Goal: Task Accomplishment & Management: Complete application form

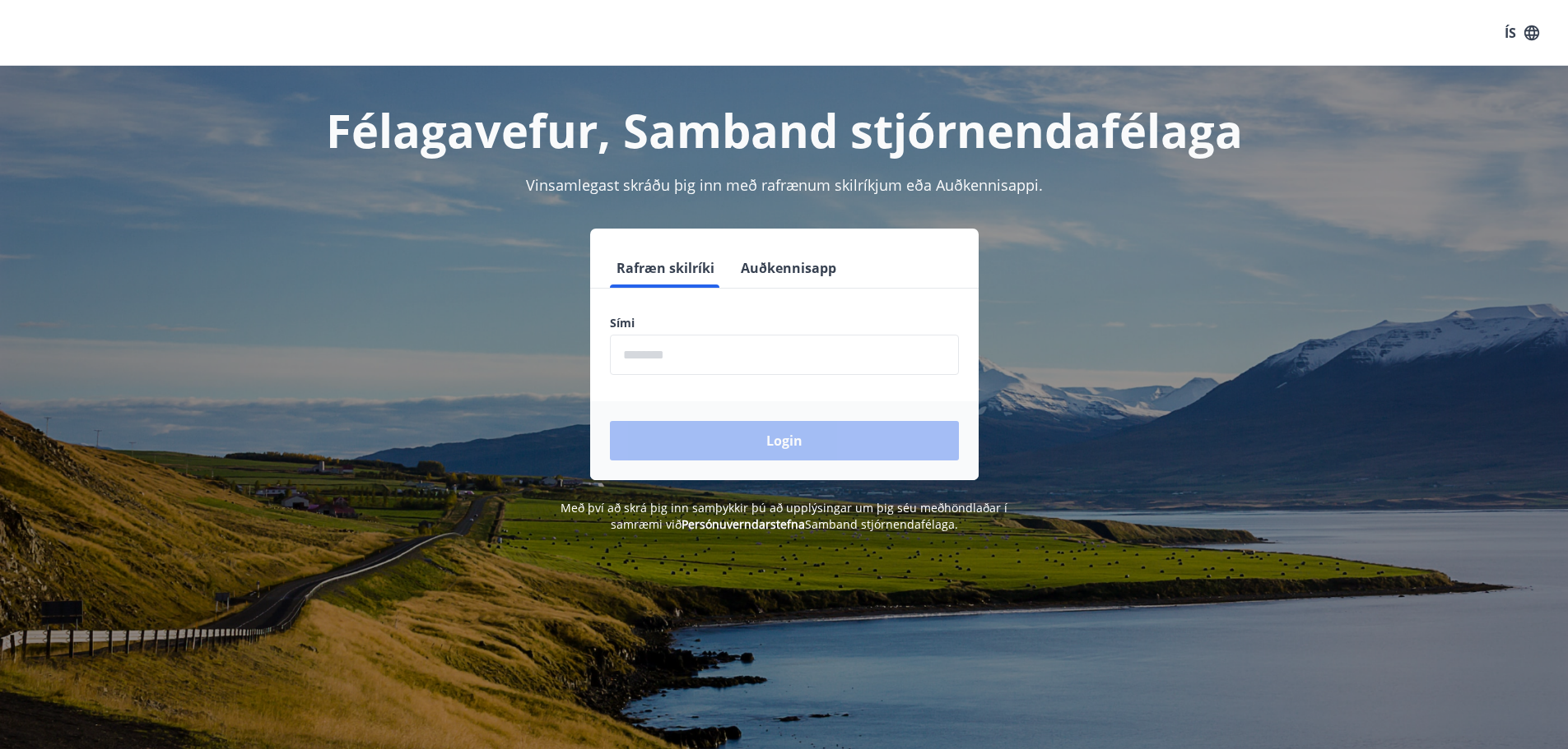
click at [721, 359] on input "phone" at bounding box center [784, 354] width 349 height 40
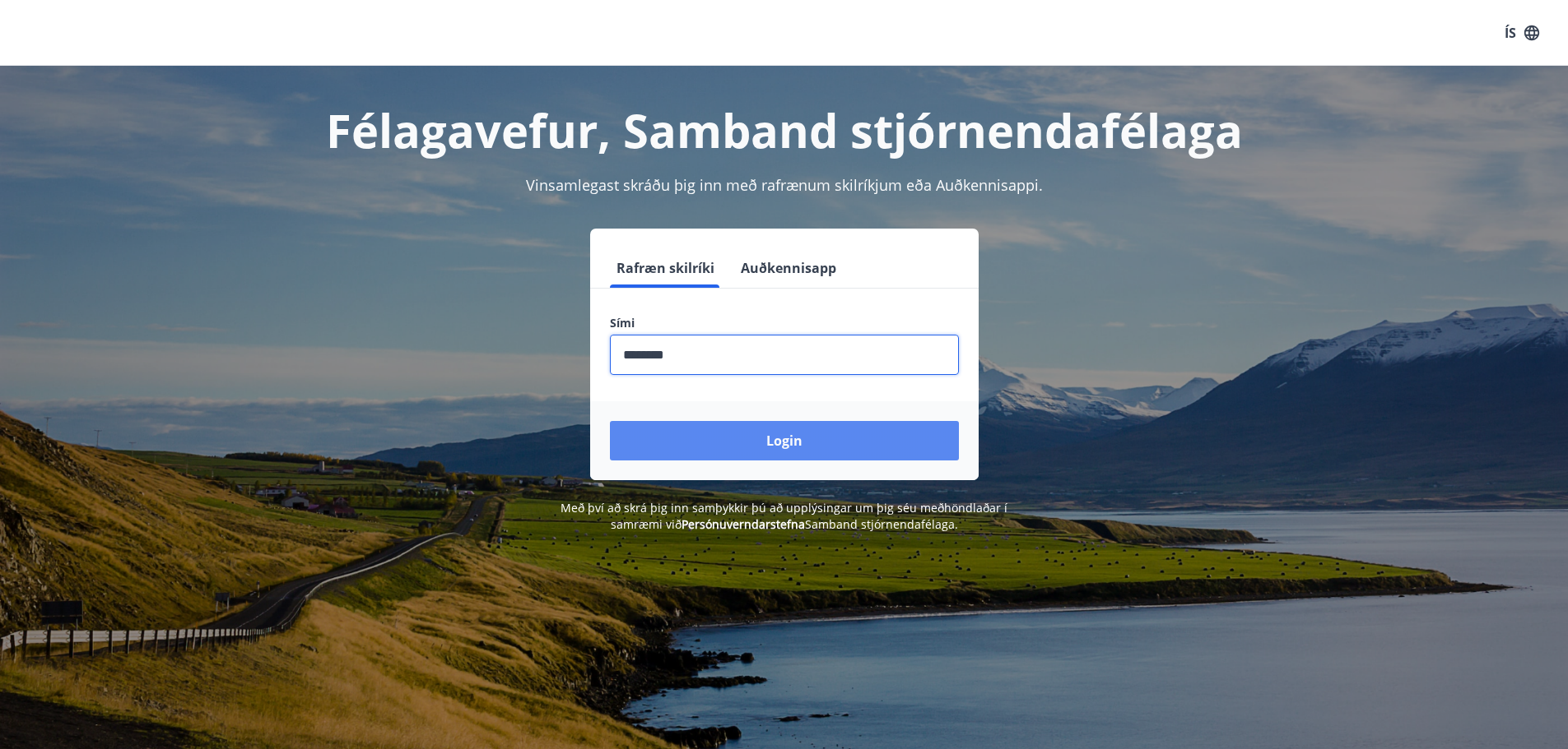
type input "********"
click at [793, 439] on button "Login" at bounding box center [784, 440] width 349 height 39
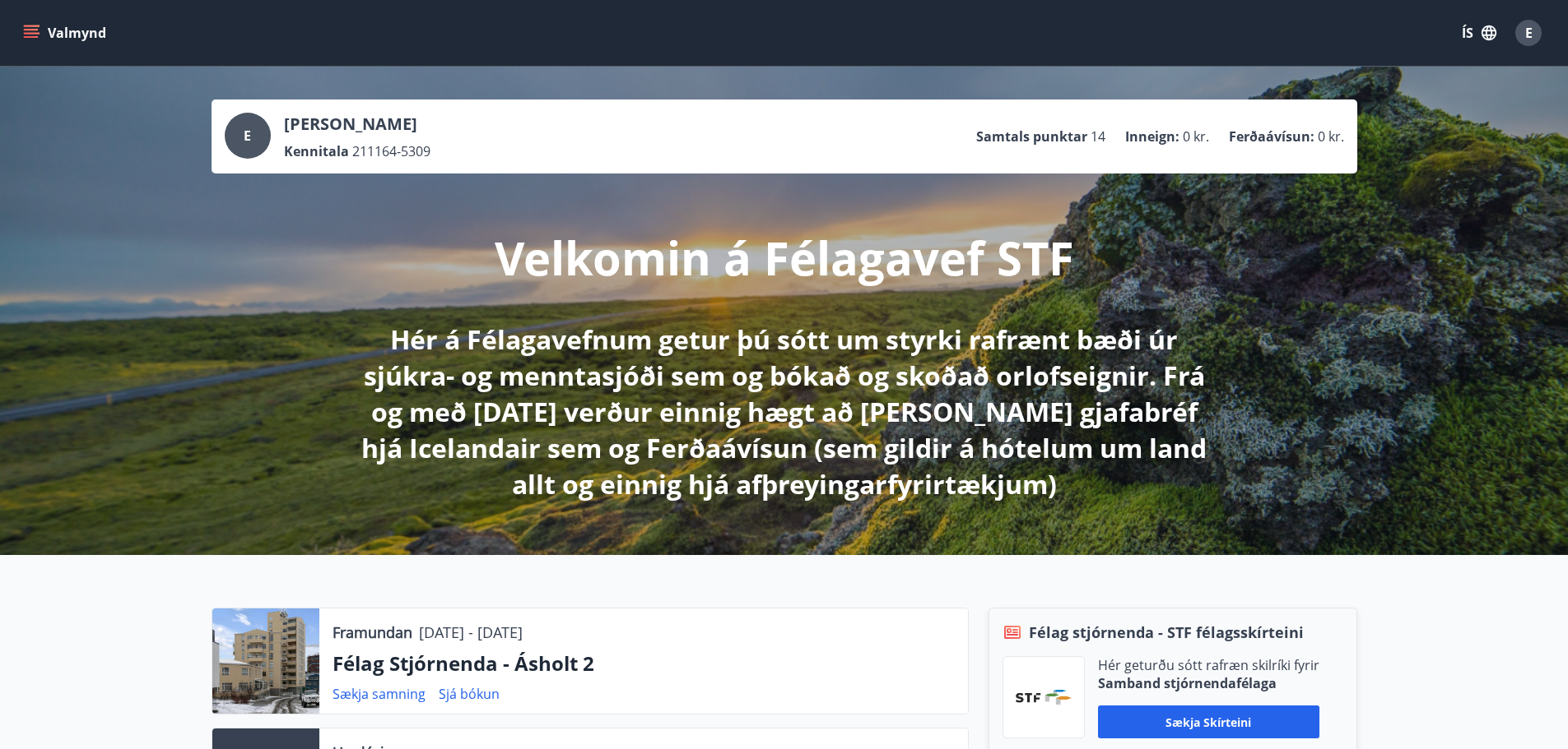
click at [34, 33] on icon "menu" at bounding box center [33, 33] width 18 height 2
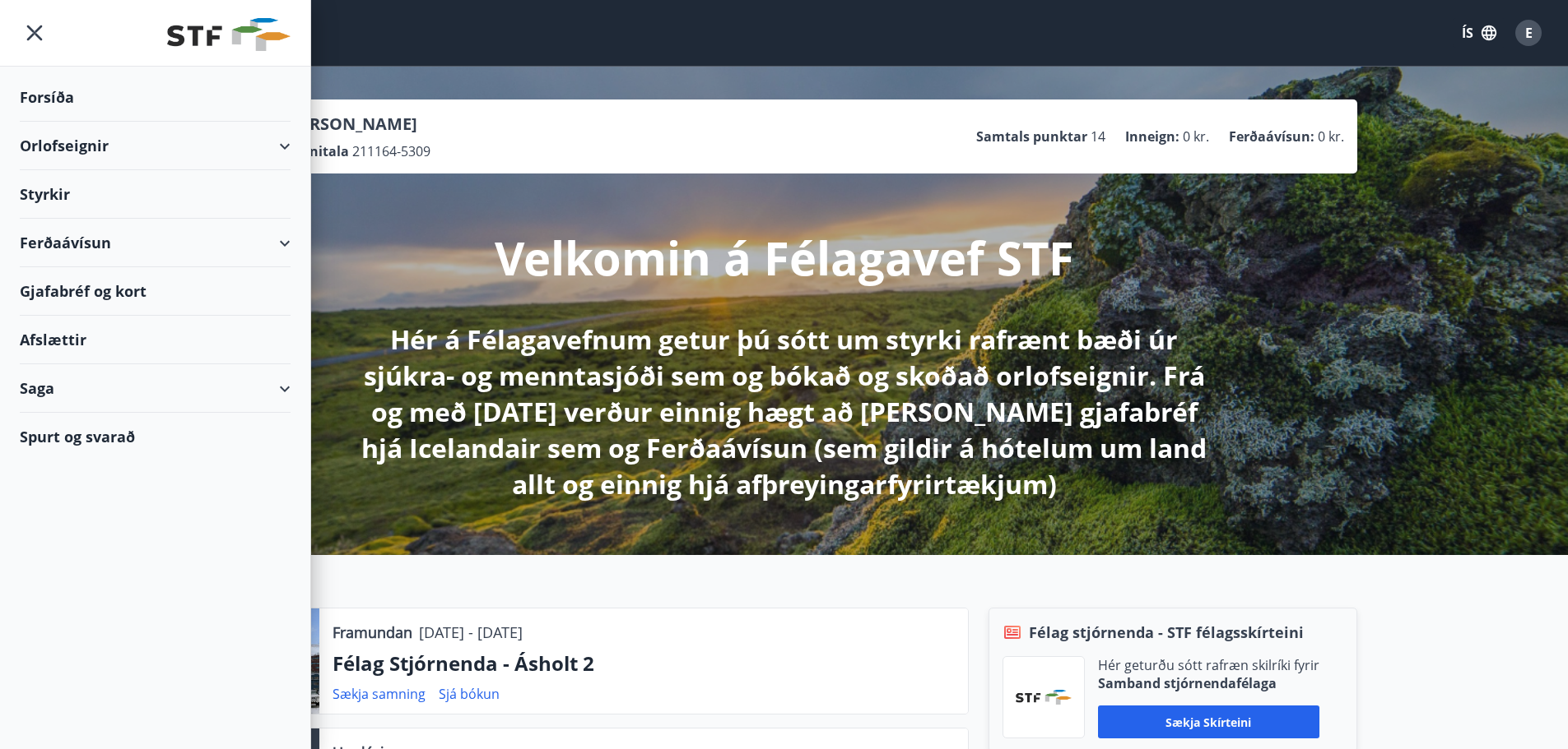
click at [43, 122] on div "Styrkir" at bounding box center [155, 98] width 271 height 48
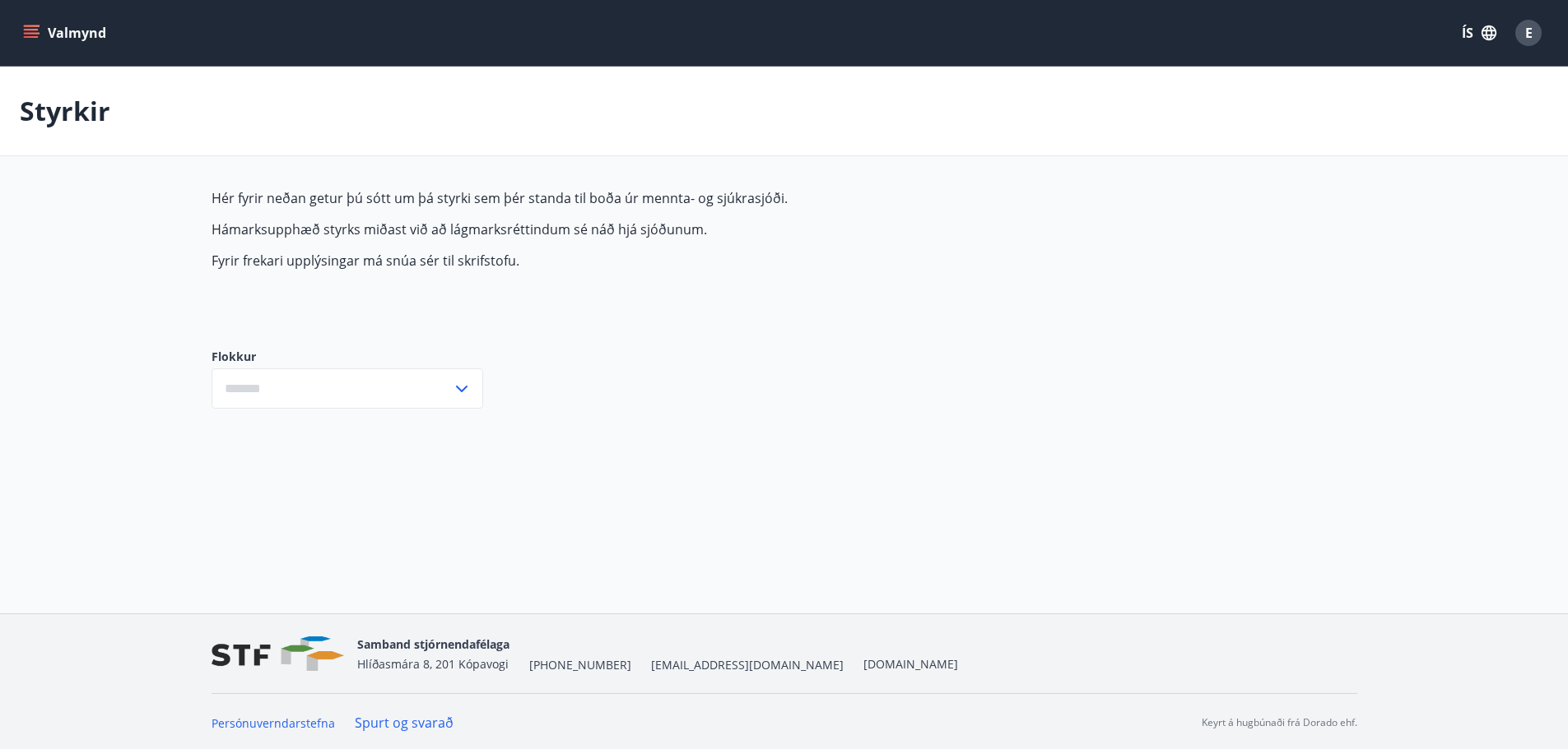
type input "***"
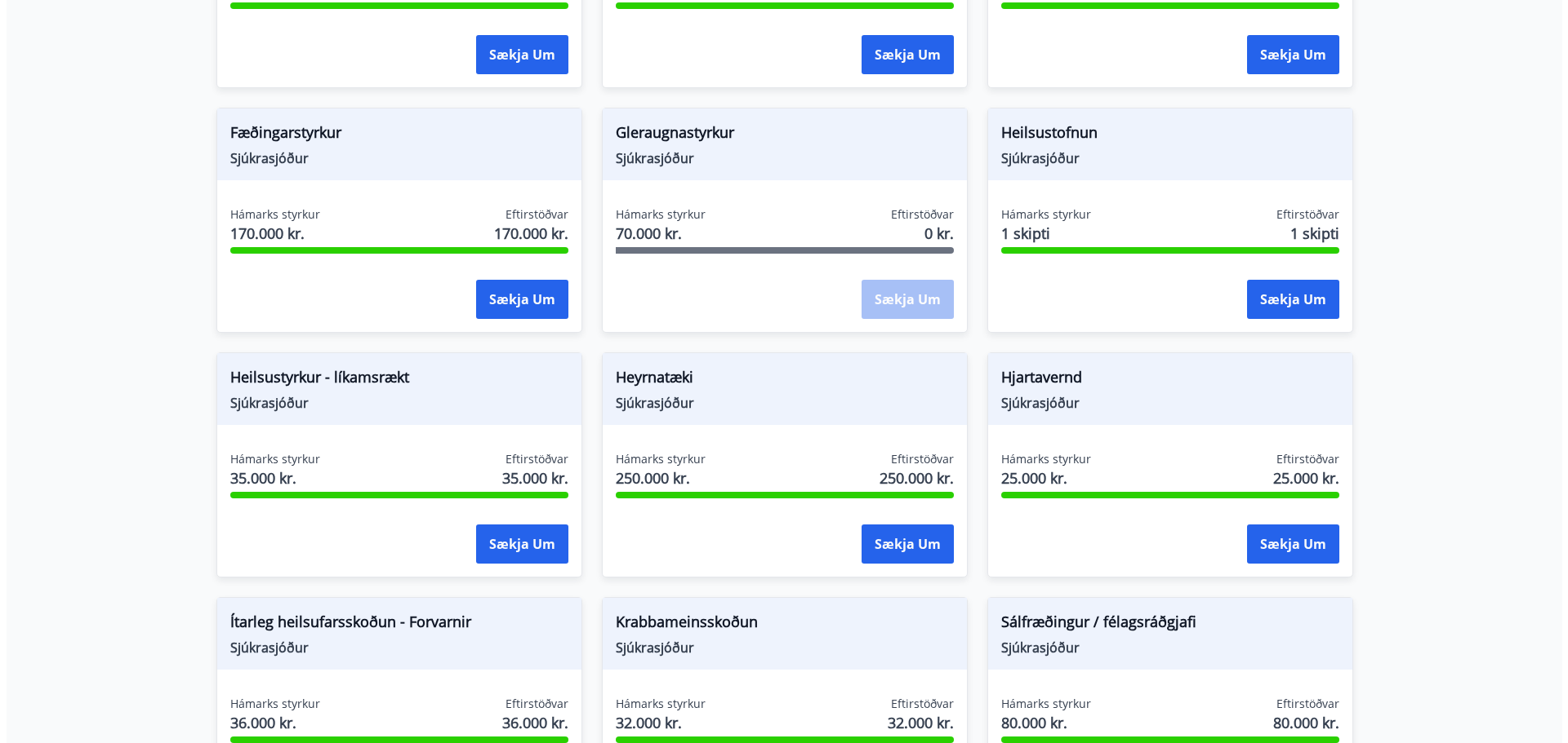
scroll to position [571, 0]
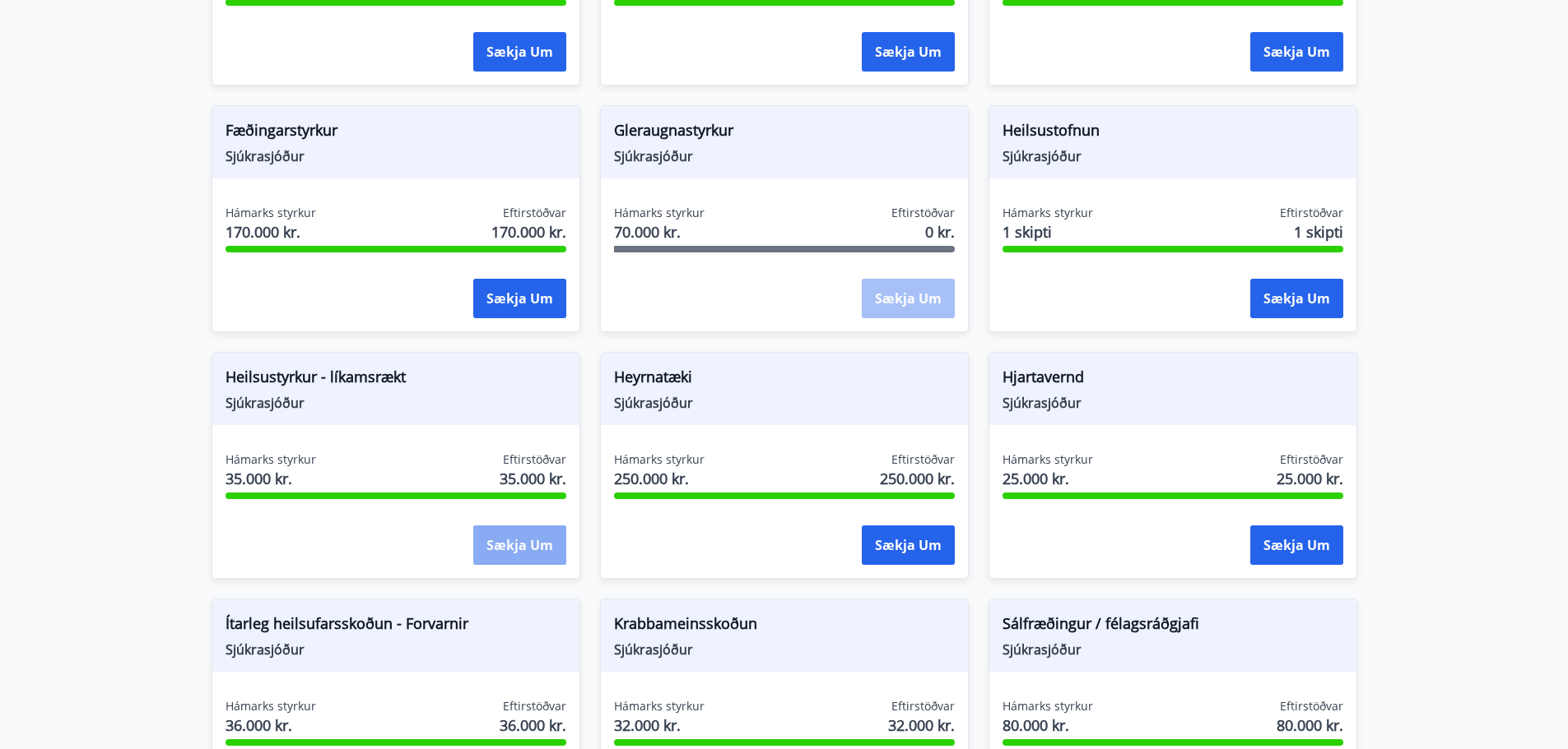
click at [505, 544] on button "Sækja um" at bounding box center [520, 545] width 93 height 39
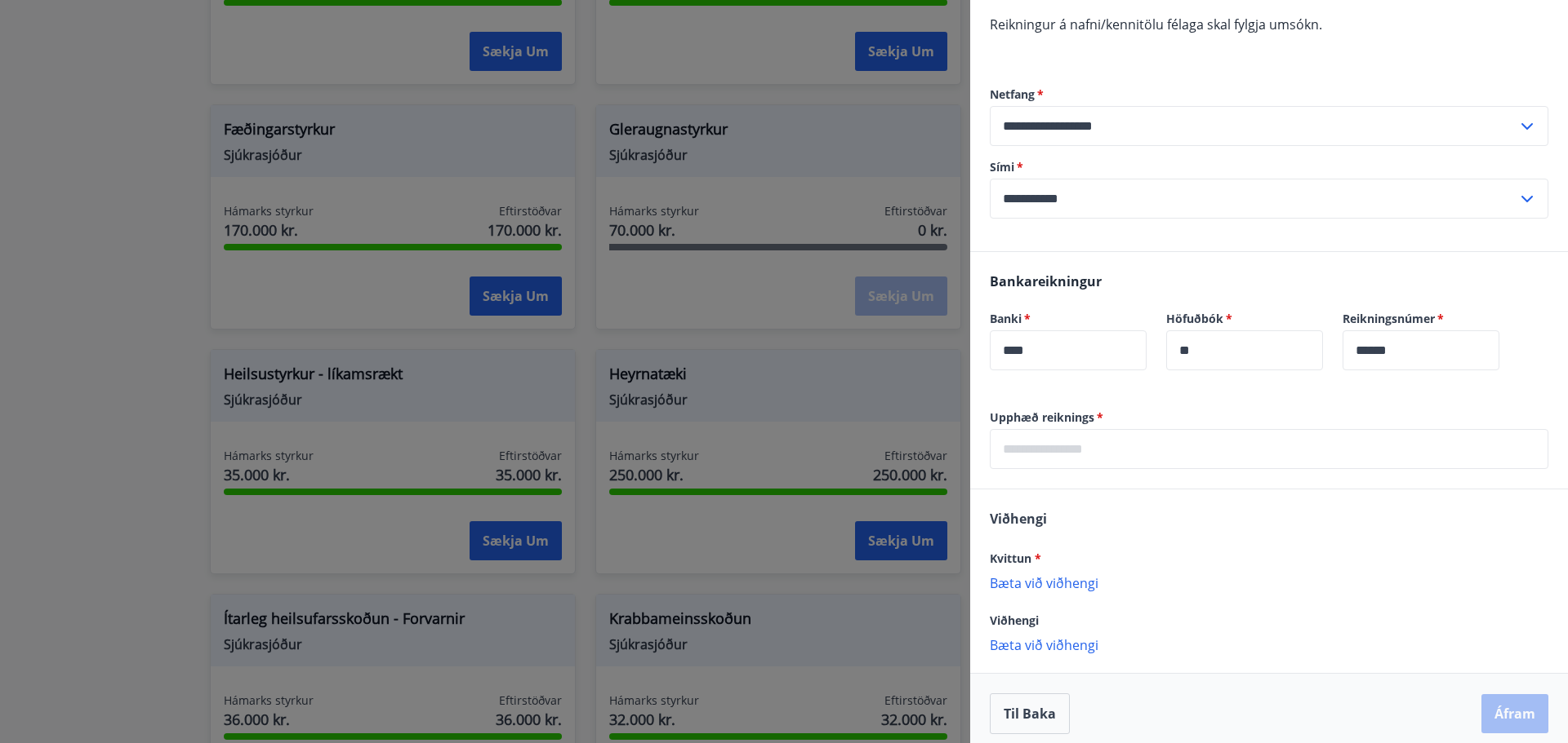
scroll to position [286, 0]
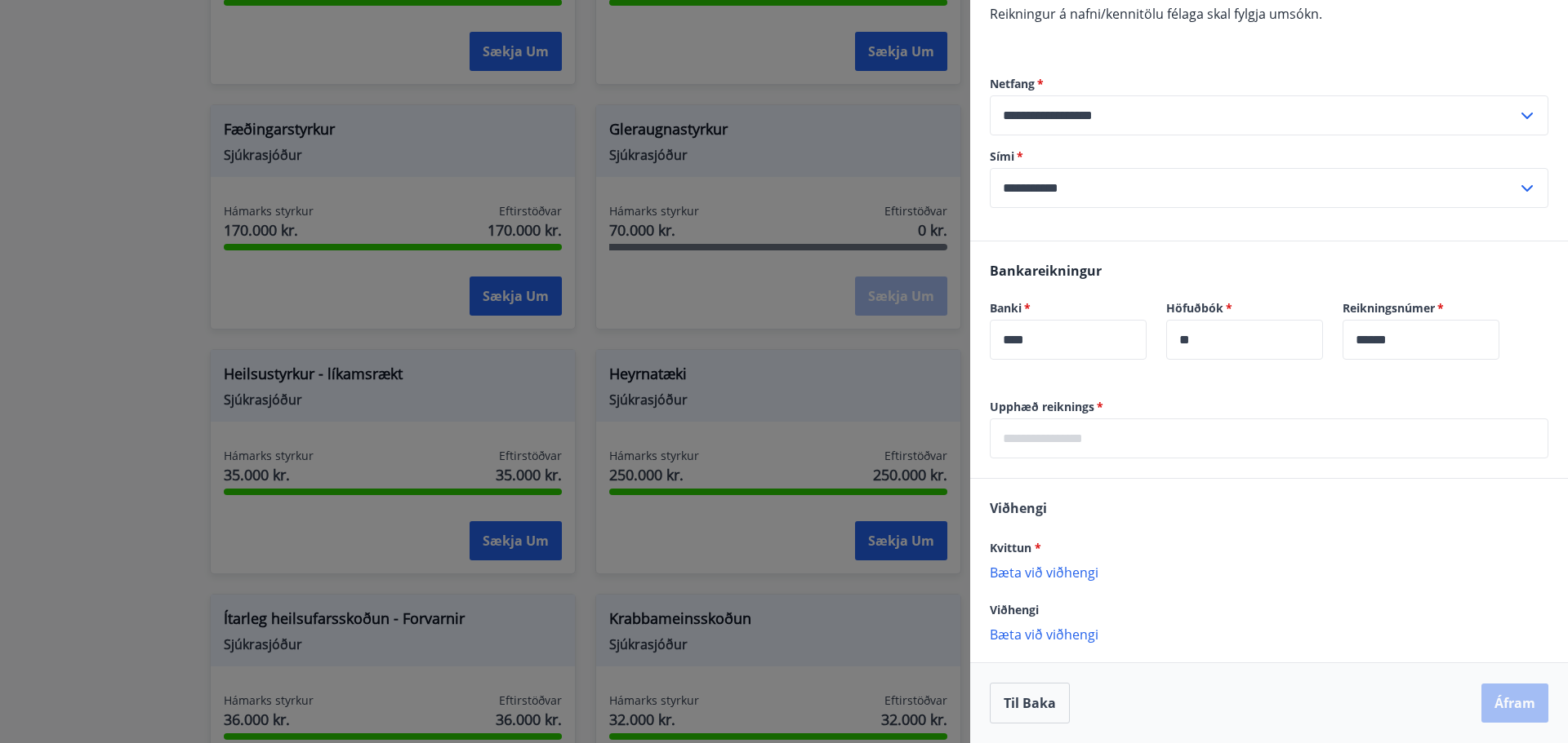
click at [1063, 448] on input "text" at bounding box center [1268, 438] width 558 height 40
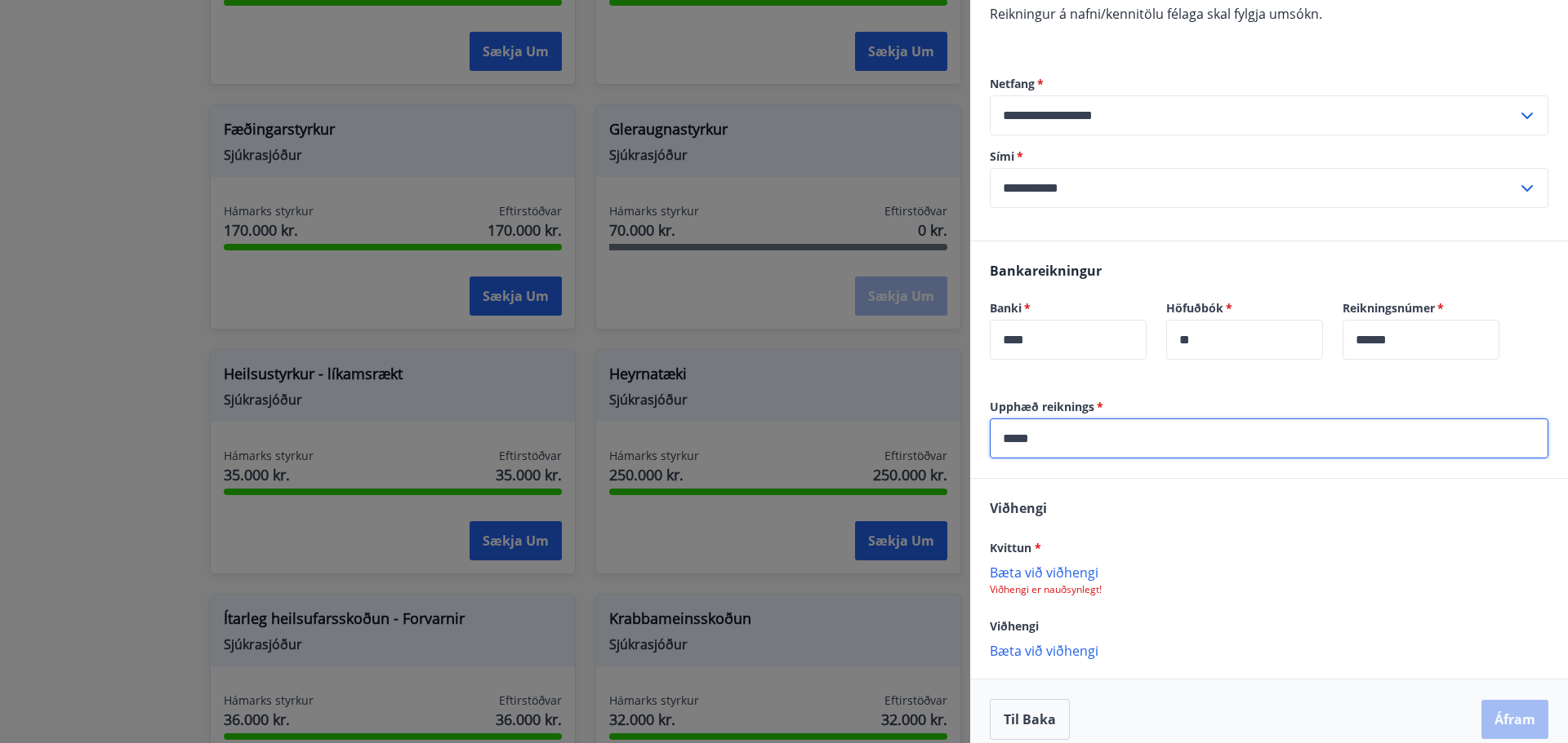
scroll to position [302, 0]
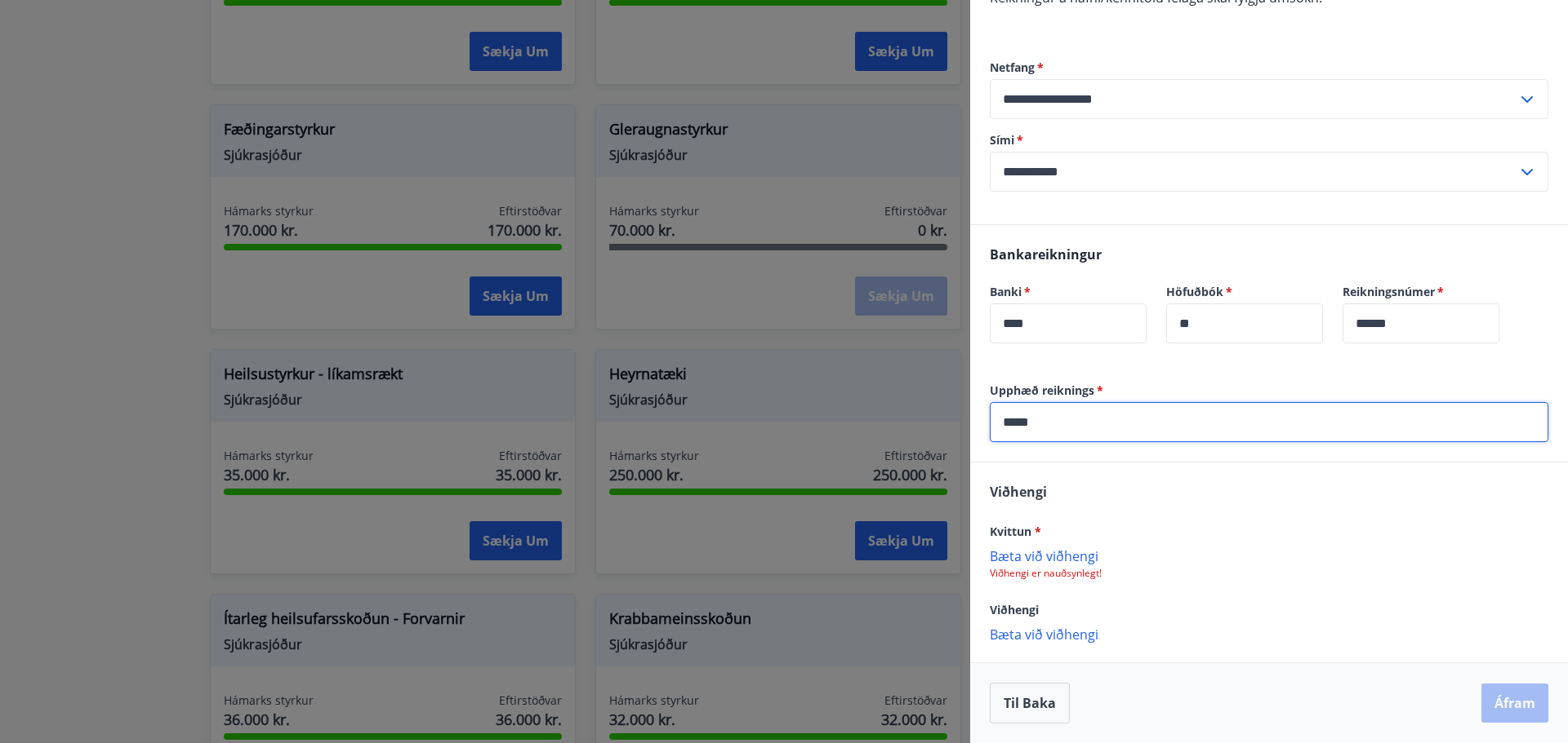
type input "*****"
click at [1018, 558] on p "Bæta við viðhengi" at bounding box center [1268, 555] width 558 height 16
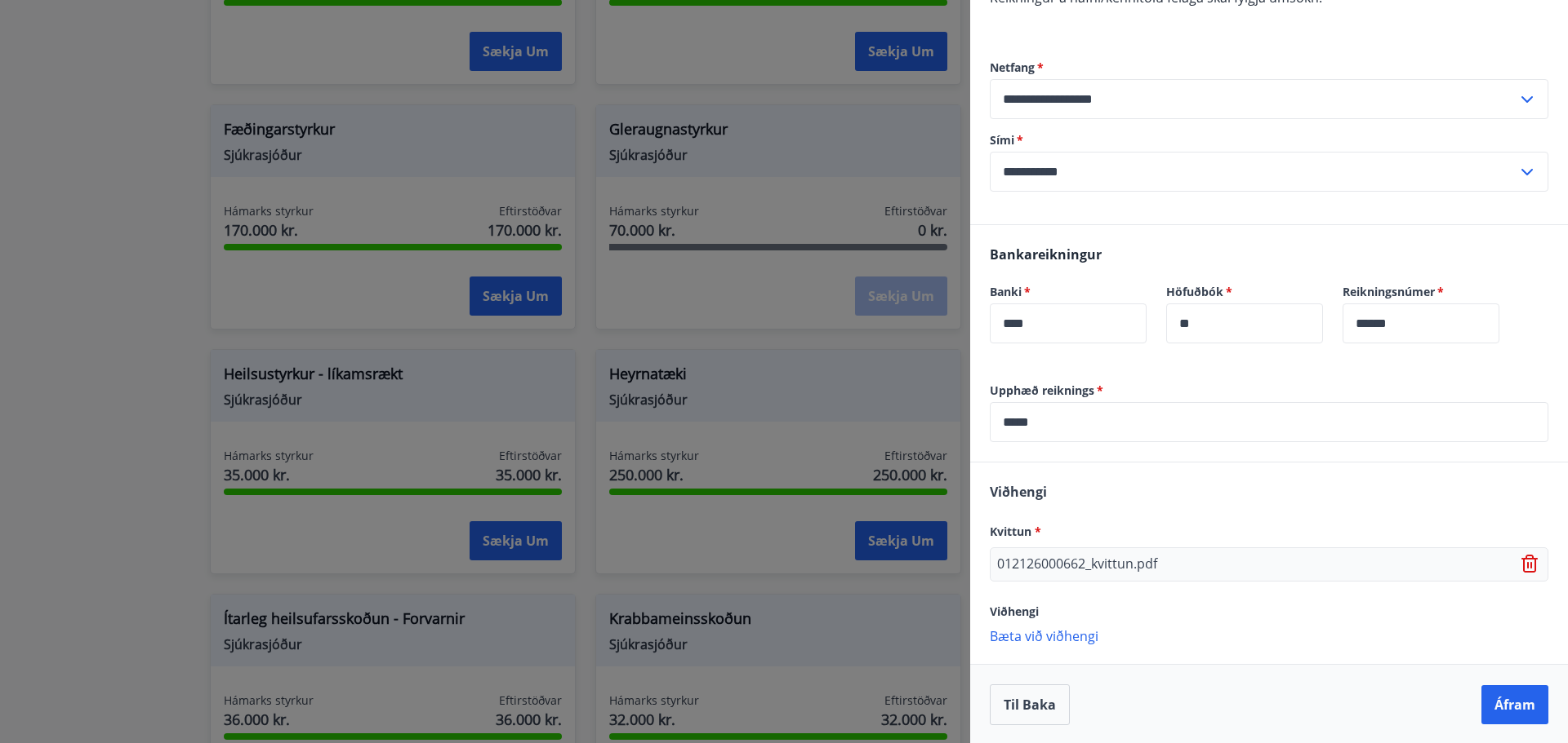
scroll to position [303, 0]
click at [1488, 705] on button "Áfram" at bounding box center [1514, 703] width 67 height 39
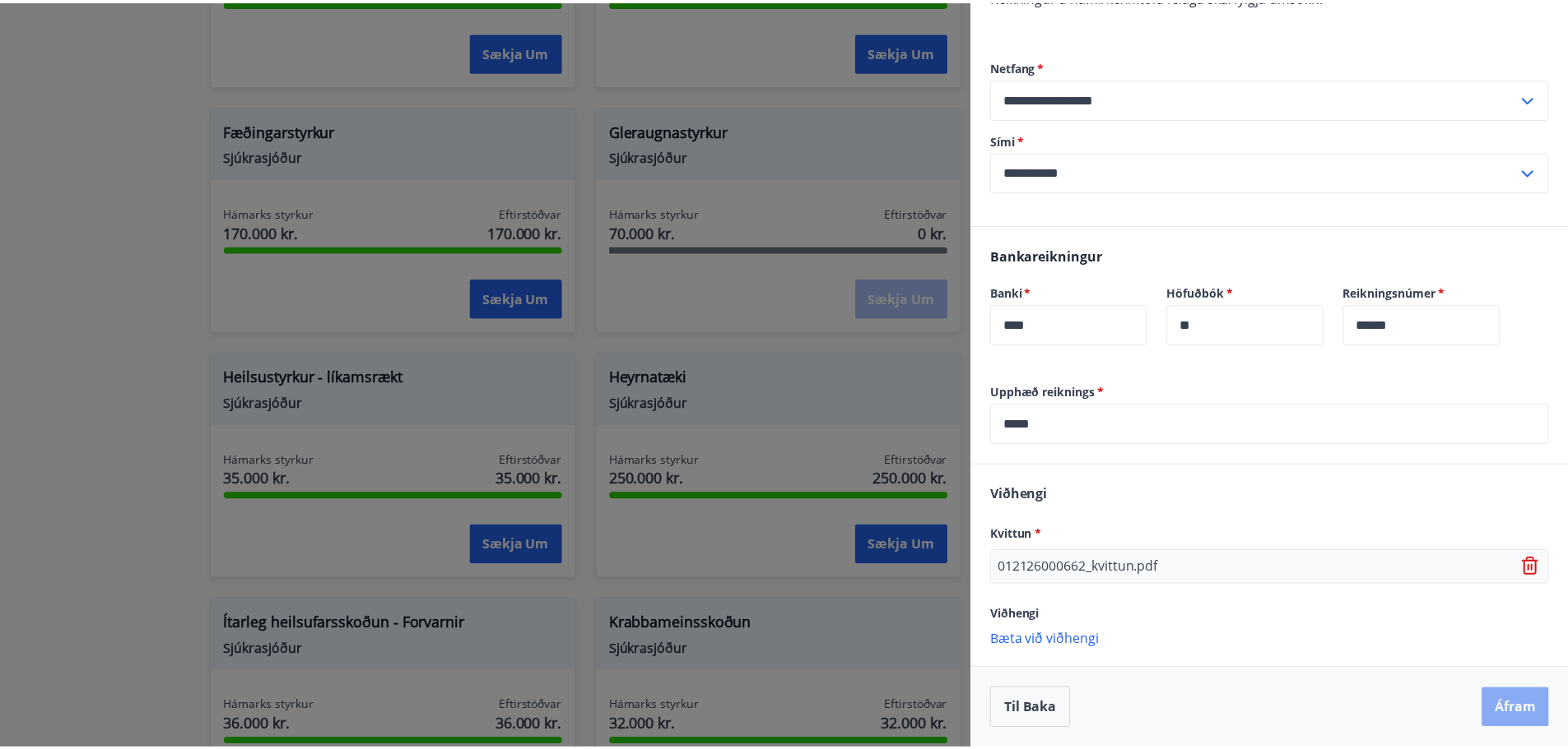
scroll to position [0, 0]
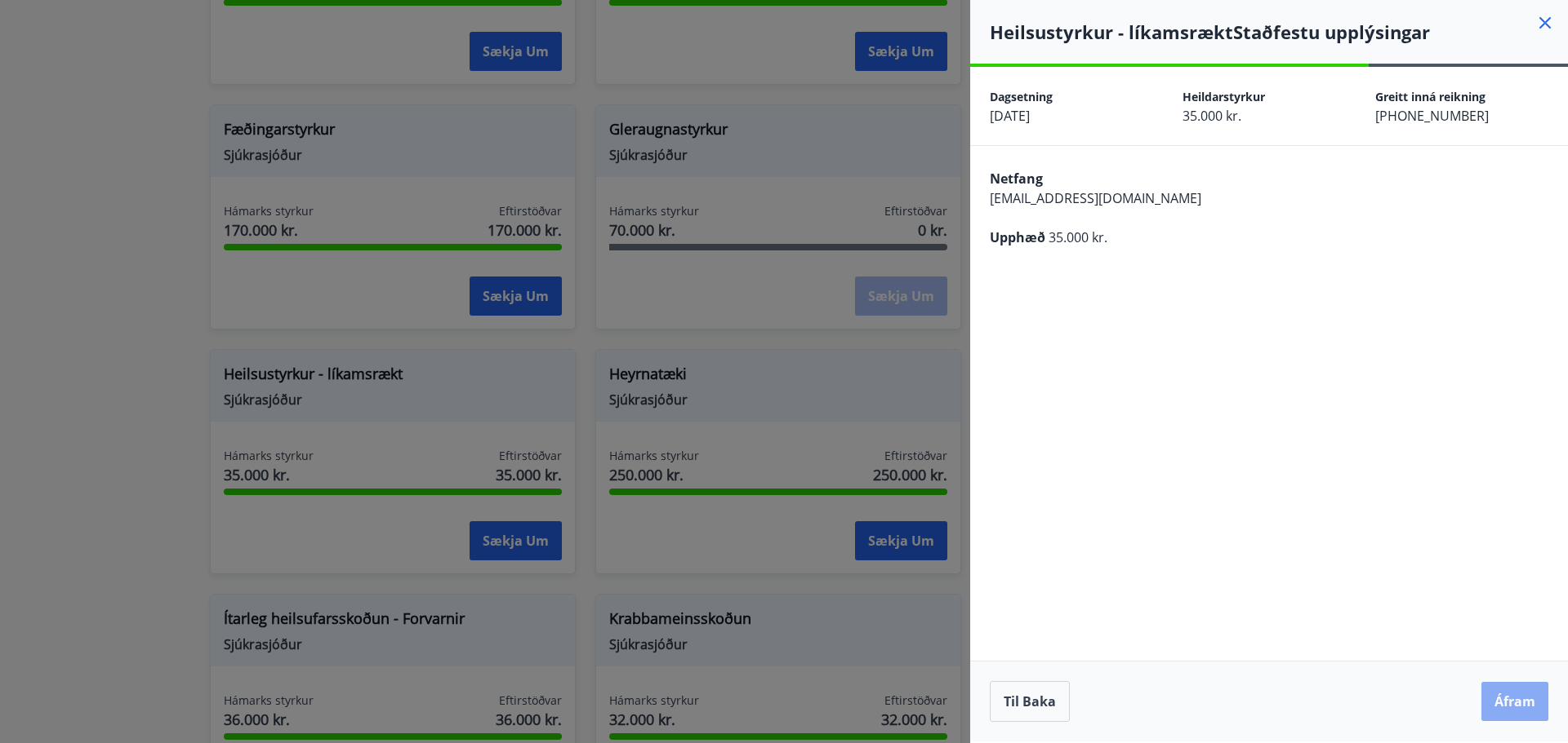
click at [1504, 705] on button "Áfram" at bounding box center [1514, 702] width 67 height 39
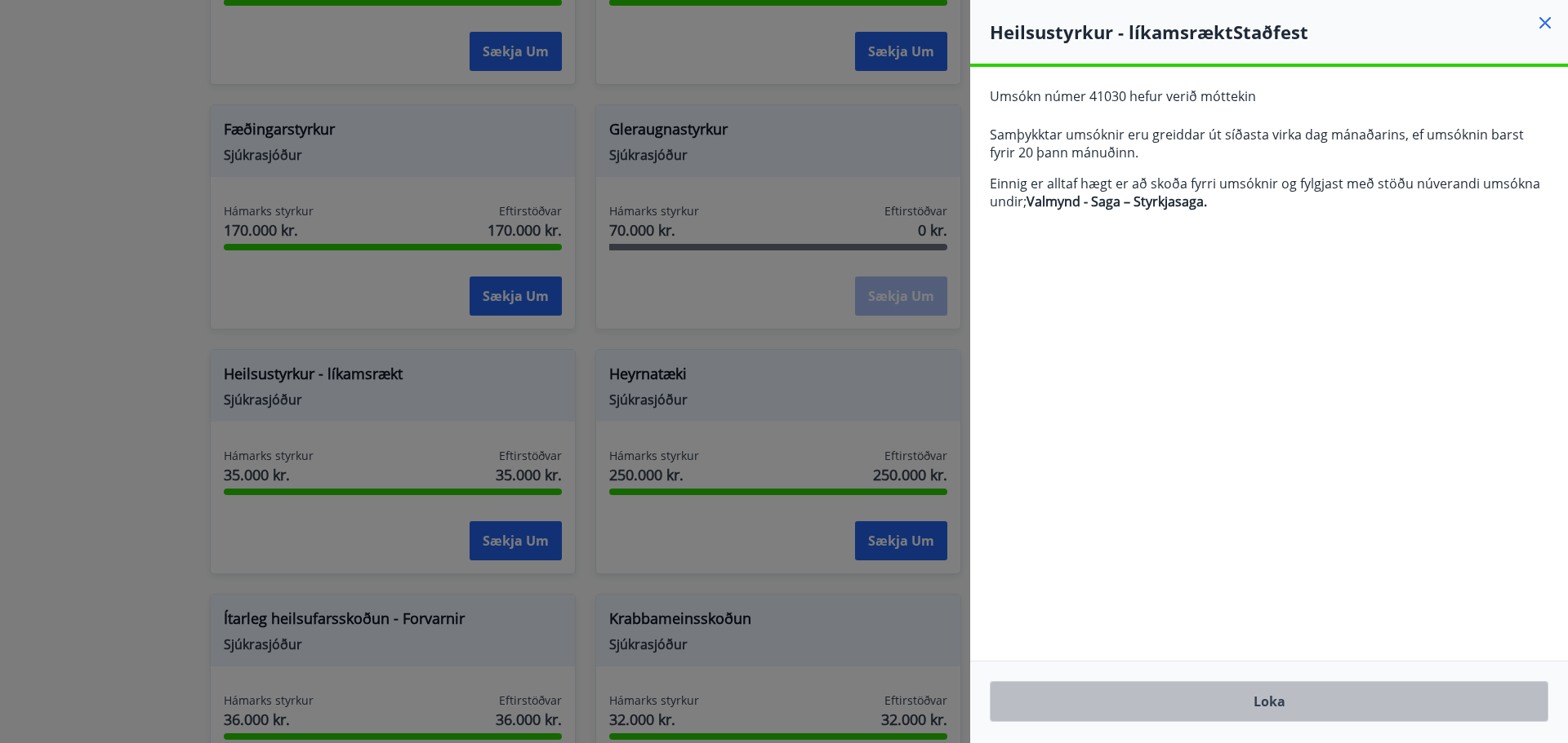
click at [1283, 706] on button "Loka" at bounding box center [1268, 702] width 558 height 41
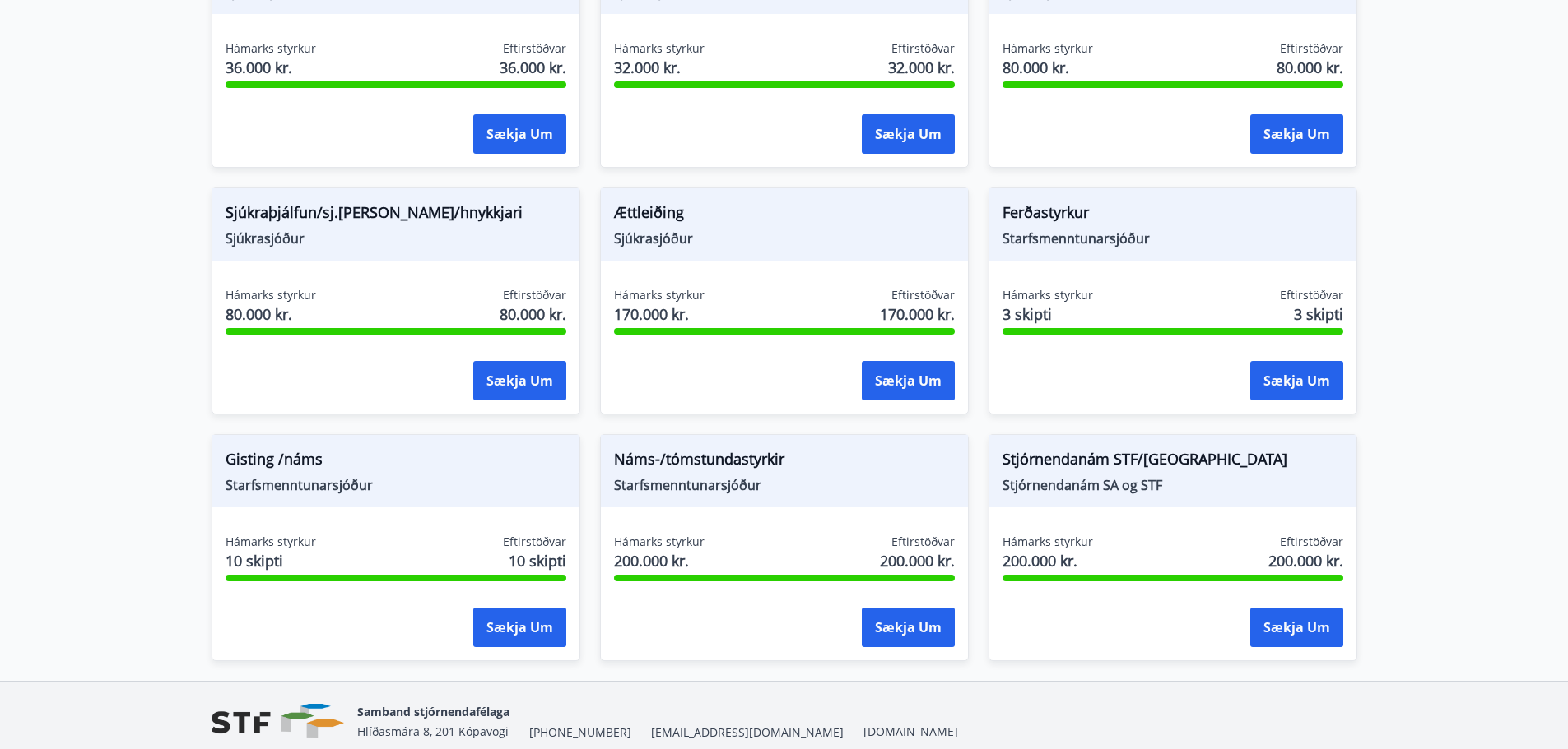
scroll to position [1303, 0]
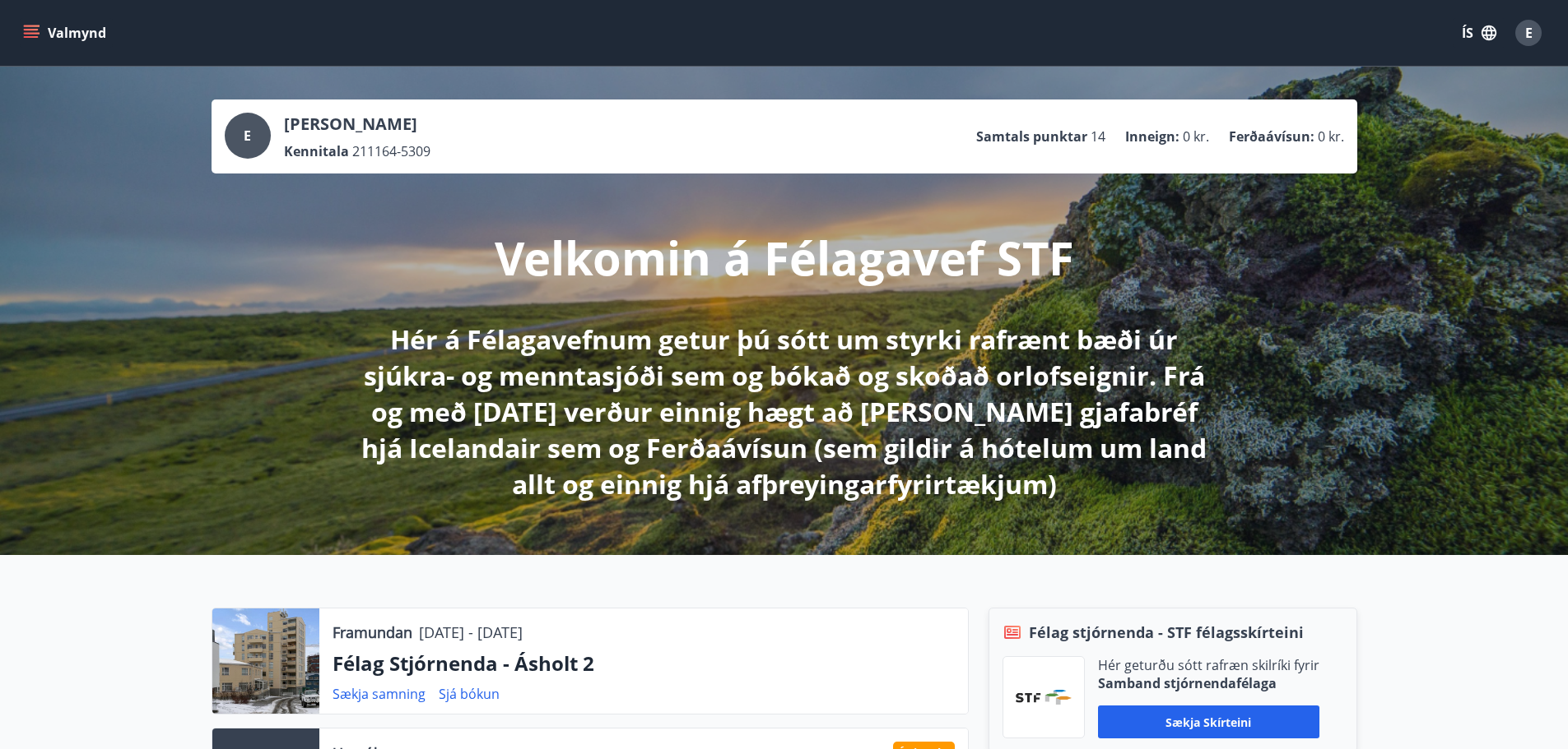
click at [29, 30] on icon "menu" at bounding box center [31, 30] width 15 height 2
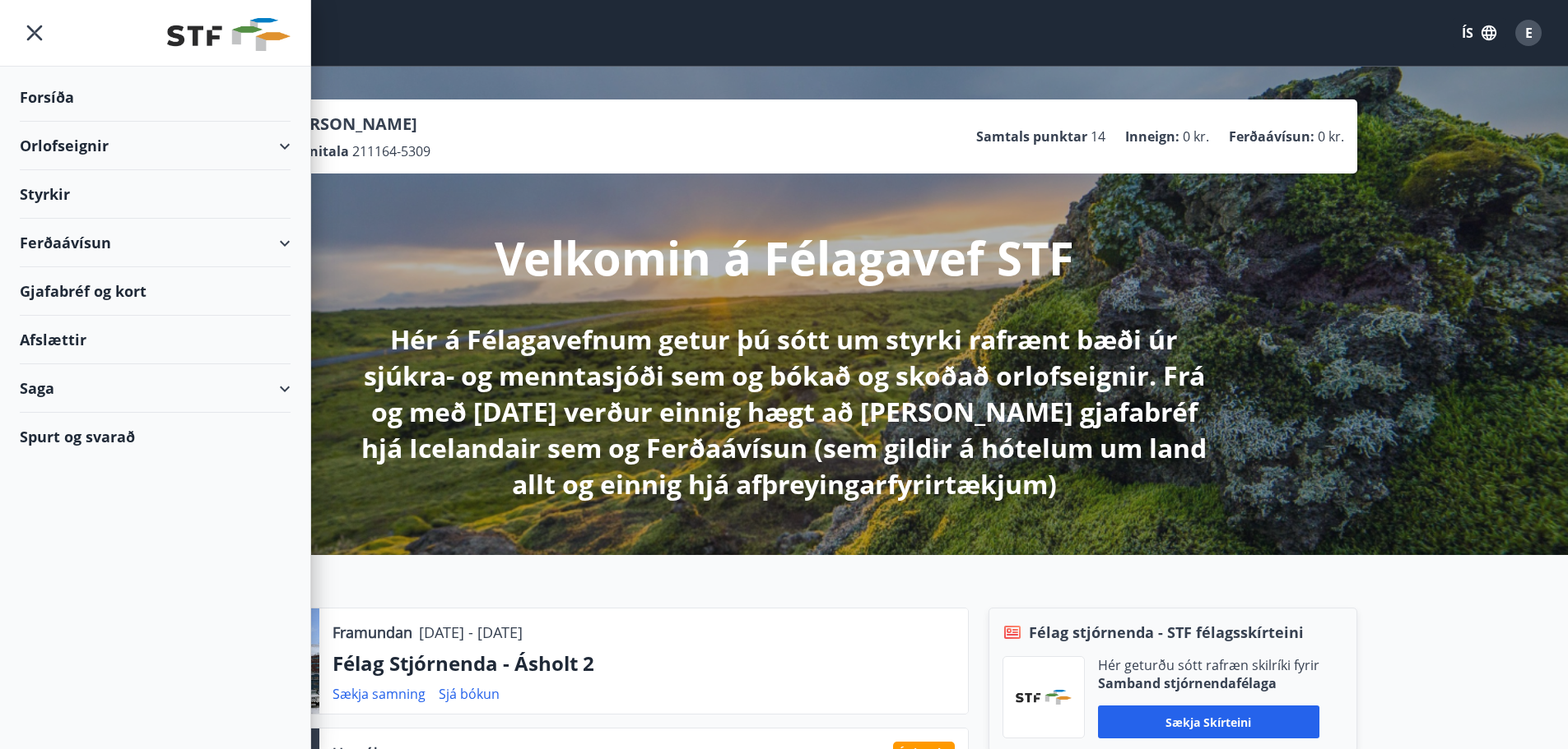
click at [33, 122] on div "Styrkir" at bounding box center [155, 98] width 271 height 48
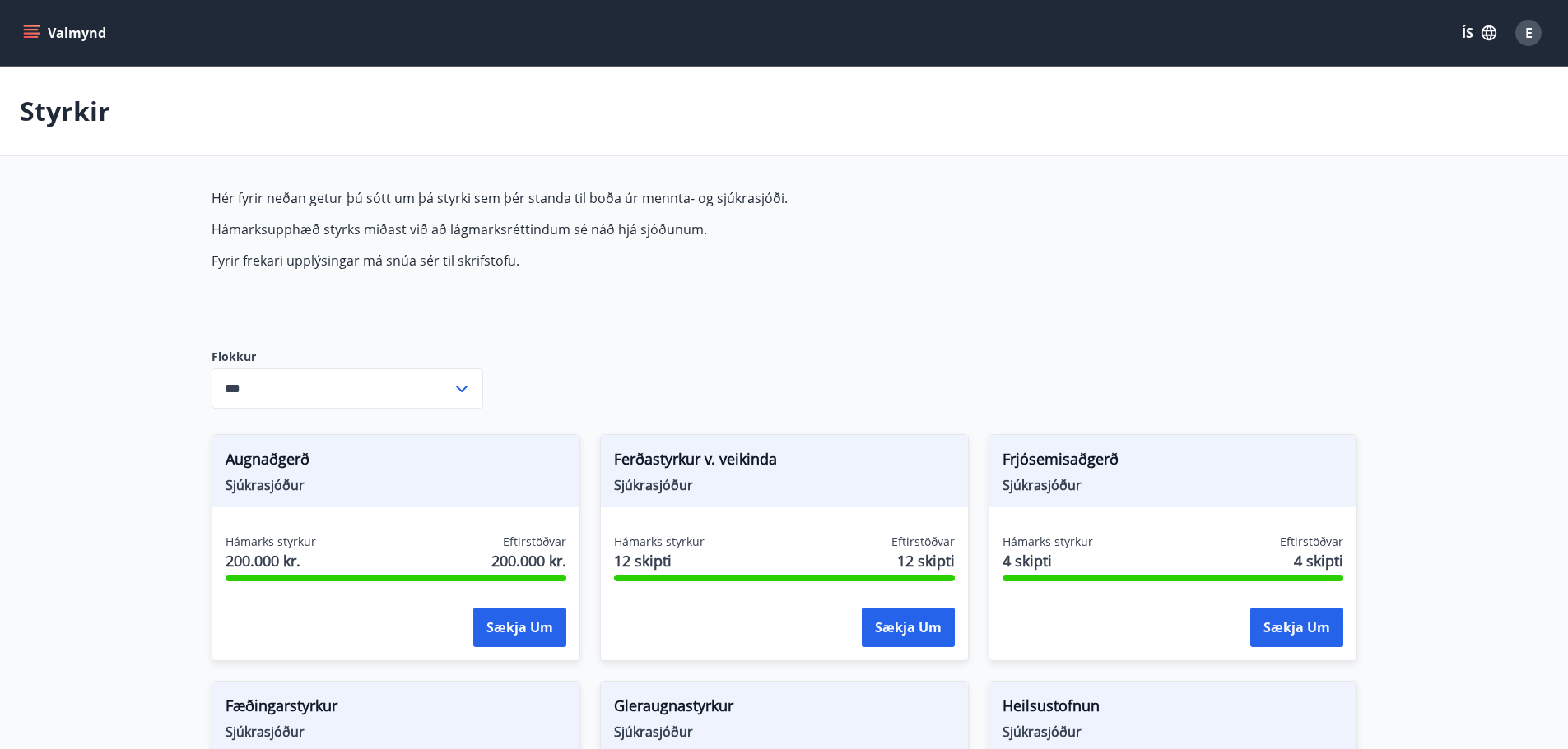
type input "***"
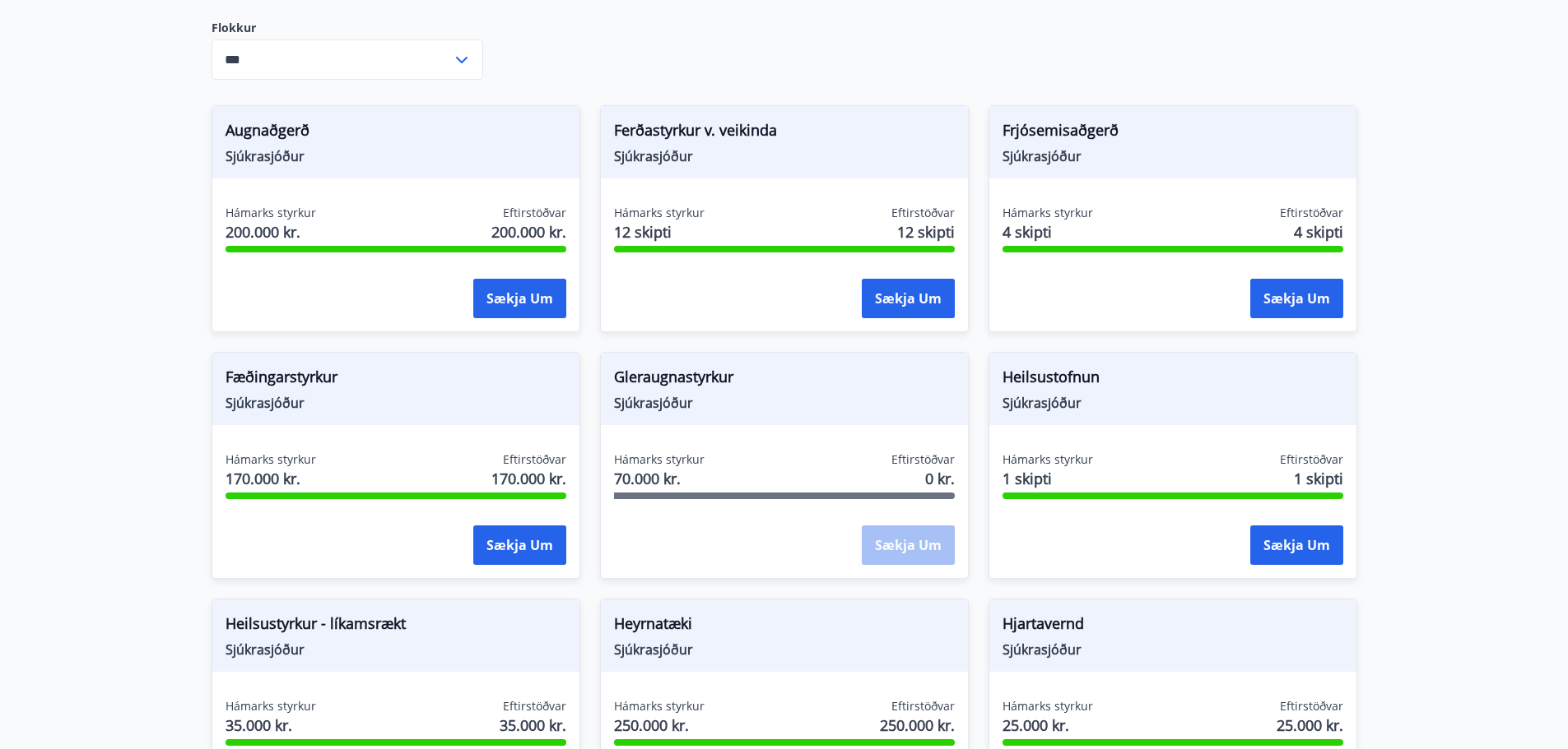
scroll to position [411, 0]
